Goal: Task Accomplishment & Management: Use online tool/utility

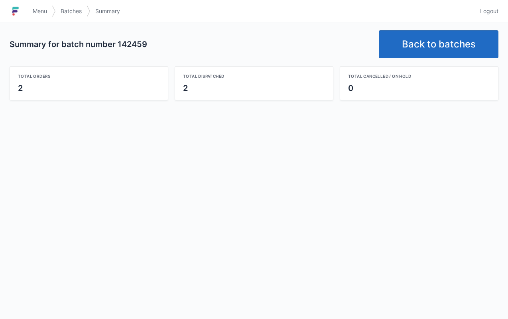
click at [438, 46] on link "Back to batches" at bounding box center [439, 44] width 120 height 28
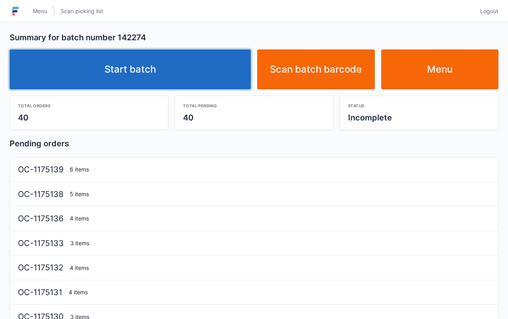
click at [134, 74] on link "Start batch" at bounding box center [130, 69] width 241 height 40
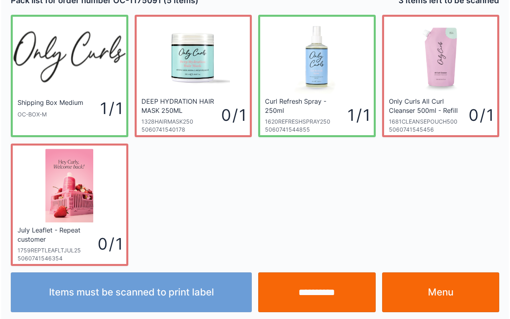
scroll to position [14, 0]
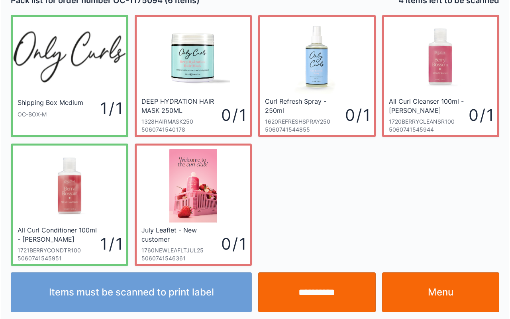
scroll to position [14, 0]
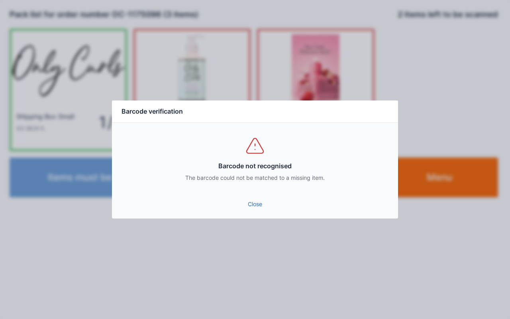
click at [240, 199] on link "Close" at bounding box center [254, 204] width 273 height 14
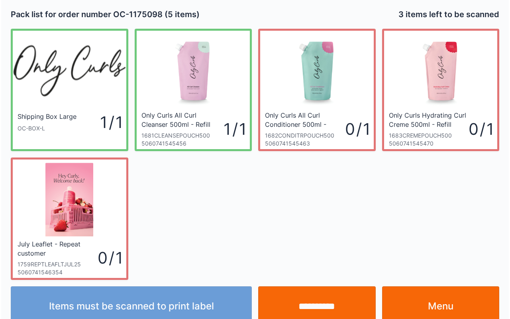
scroll to position [14, 0]
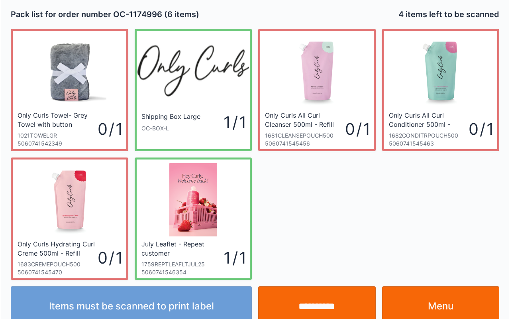
scroll to position [14, 0]
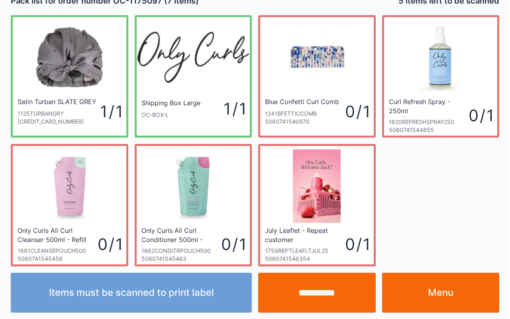
scroll to position [14, 0]
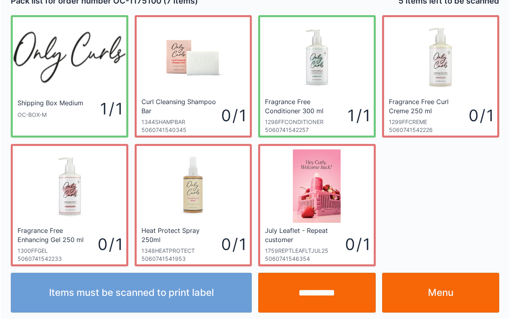
scroll to position [14, 0]
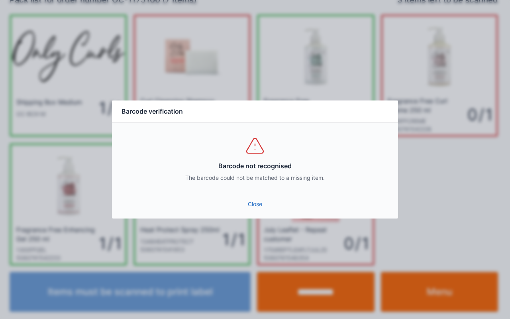
click at [269, 202] on link "Close" at bounding box center [254, 204] width 273 height 14
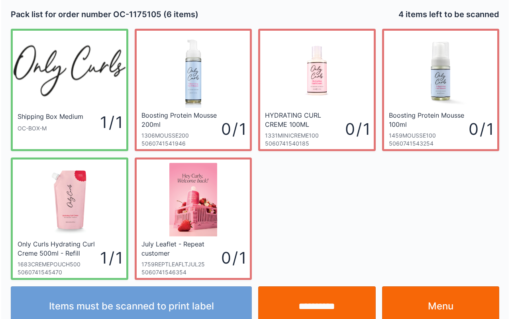
scroll to position [14, 0]
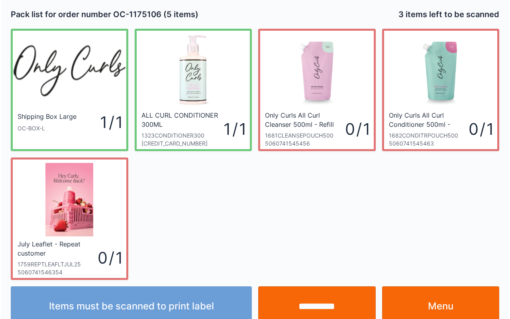
scroll to position [14, 0]
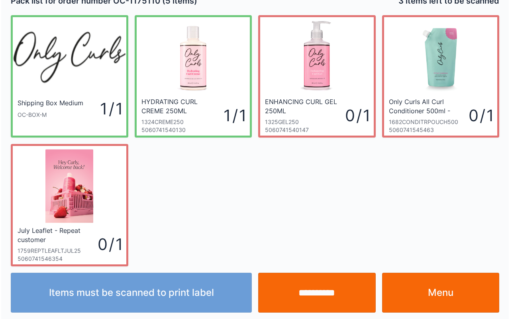
scroll to position [14, 0]
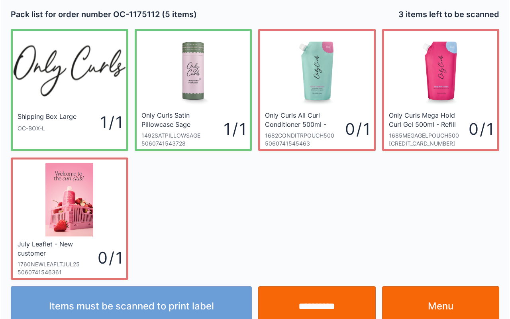
scroll to position [14, 0]
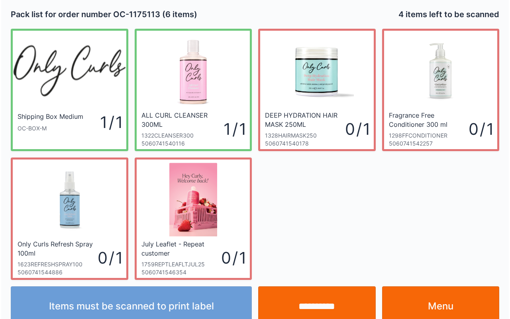
scroll to position [14, 0]
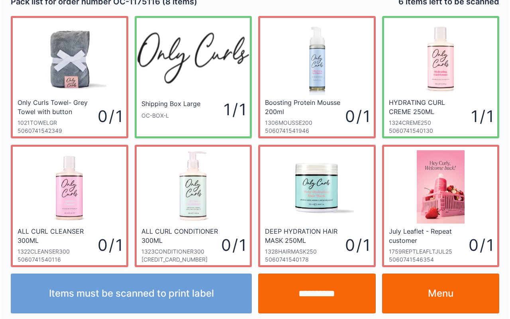
scroll to position [14, 0]
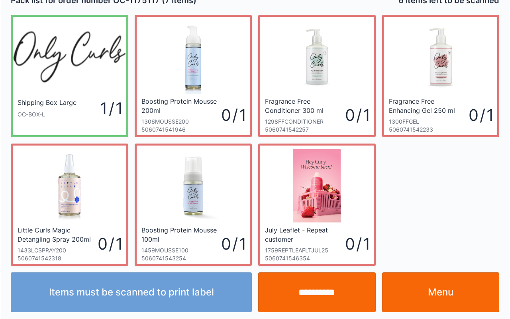
scroll to position [14, 0]
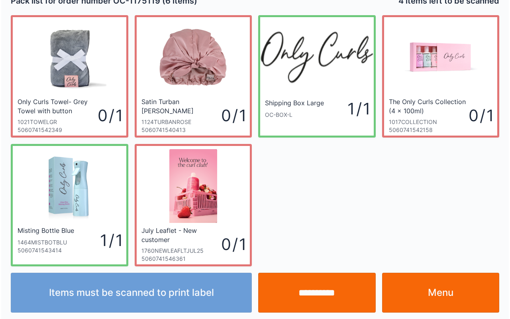
scroll to position [14, 0]
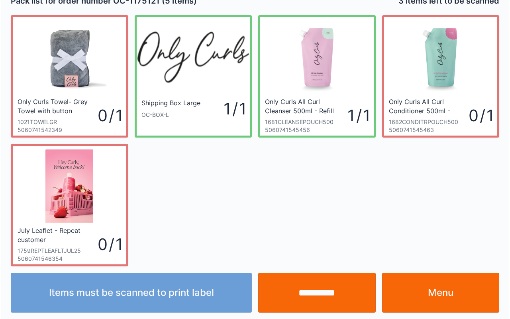
scroll to position [14, 0]
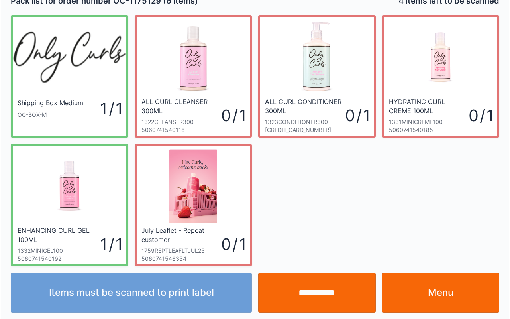
scroll to position [14, 0]
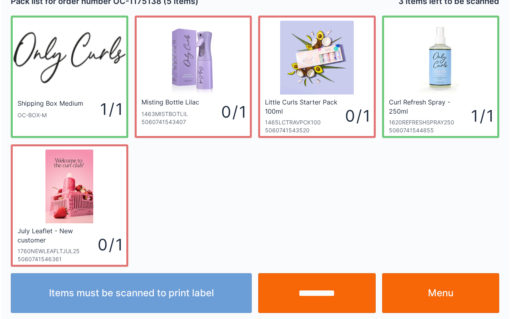
scroll to position [14, 0]
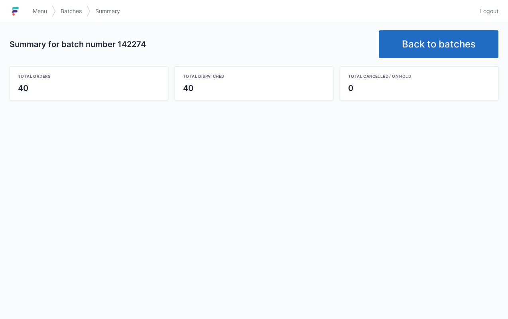
click at [455, 53] on link "Back to batches" at bounding box center [439, 44] width 120 height 28
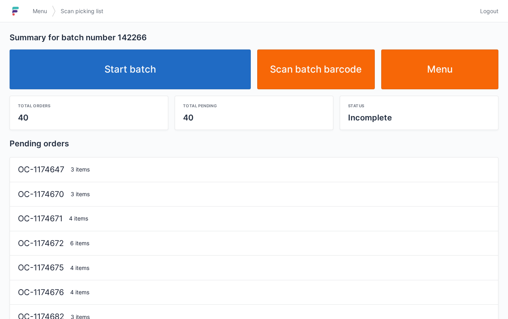
click at [165, 61] on link "Start batch" at bounding box center [130, 69] width 241 height 40
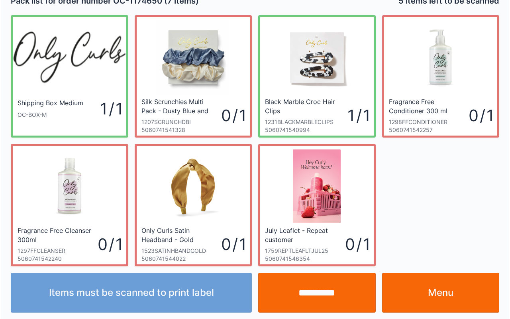
scroll to position [14, 0]
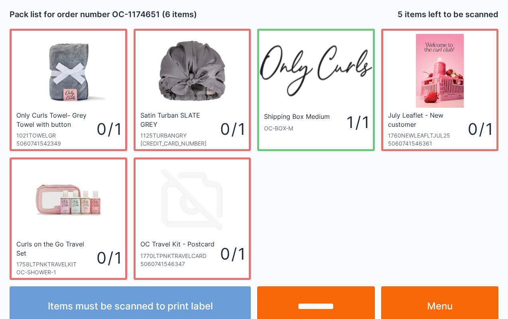
click at [452, 303] on link "Menu" at bounding box center [440, 306] width 118 height 40
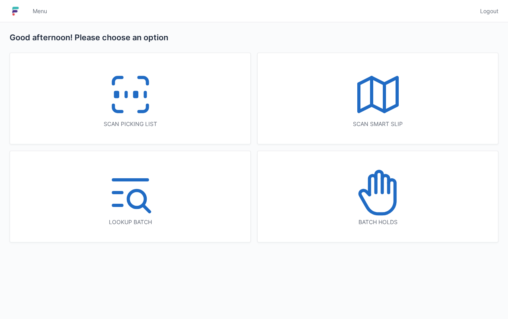
click at [136, 99] on icon at bounding box center [130, 94] width 51 height 51
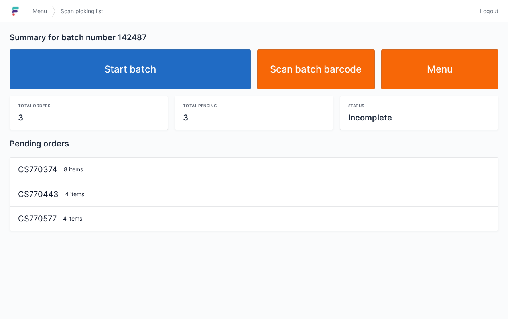
click at [123, 60] on link "Start batch" at bounding box center [130, 69] width 241 height 40
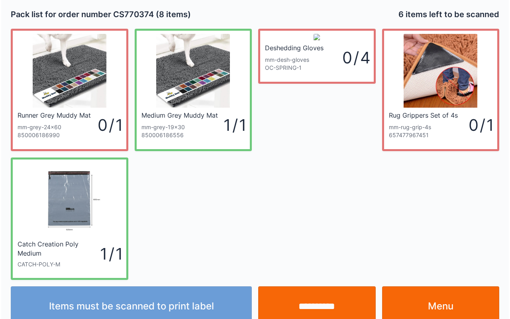
scroll to position [14, 0]
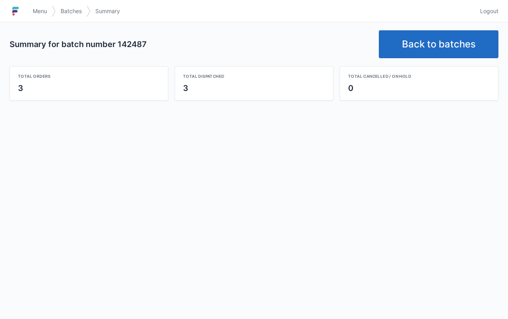
click at [432, 32] on link "Back to batches" at bounding box center [439, 44] width 120 height 28
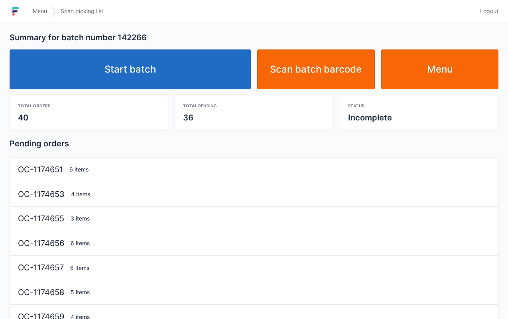
click at [144, 69] on link "Start batch" at bounding box center [130, 69] width 241 height 40
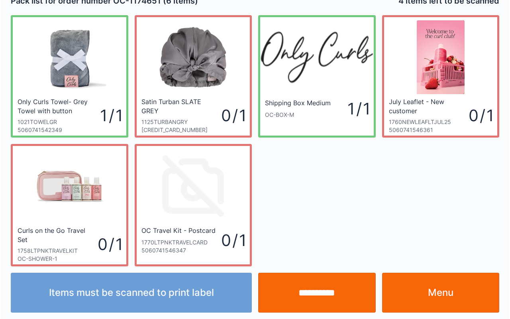
scroll to position [14, 0]
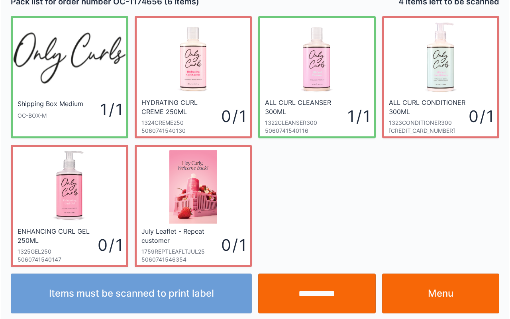
scroll to position [14, 0]
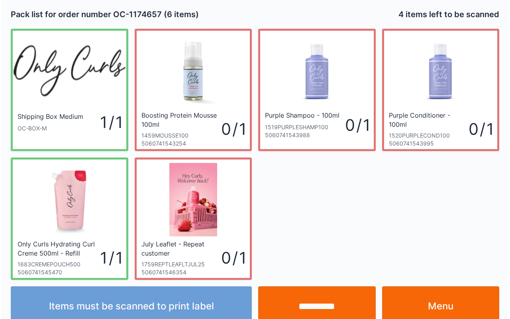
scroll to position [14, 0]
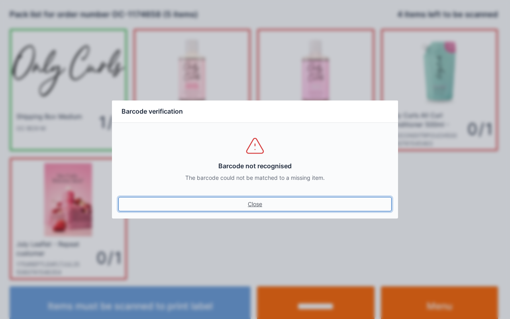
click at [248, 206] on link "Close" at bounding box center [254, 204] width 273 height 14
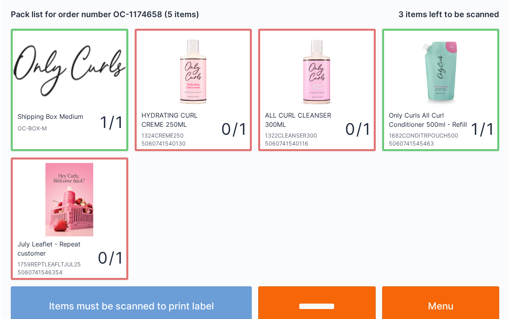
scroll to position [14, 0]
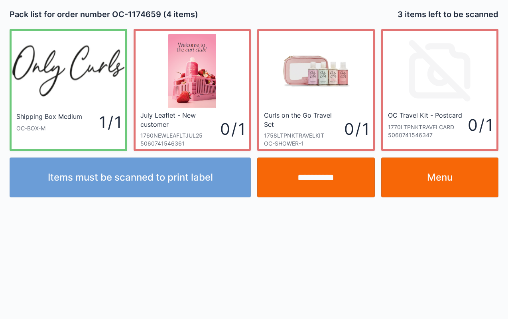
click at [456, 173] on link "Menu" at bounding box center [440, 177] width 118 height 40
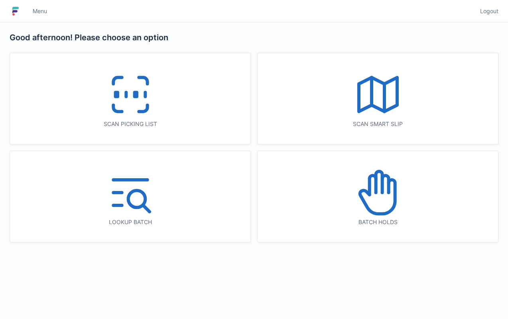
click at [375, 199] on icon at bounding box center [377, 192] width 51 height 51
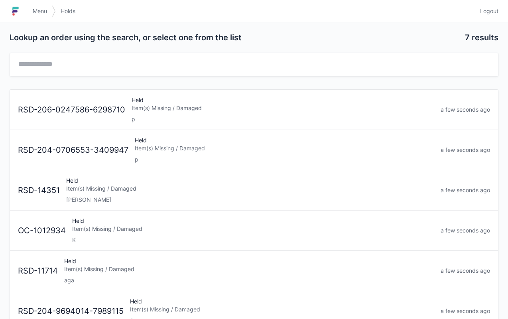
click at [32, 15] on link "Menu" at bounding box center [40, 11] width 24 height 14
